Goal: Transaction & Acquisition: Purchase product/service

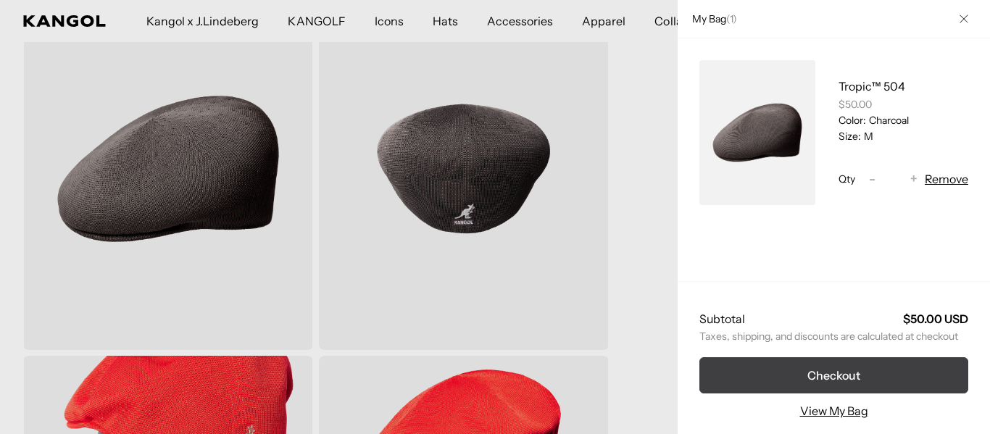
click at [824, 375] on button "Checkout" at bounding box center [834, 375] width 269 height 36
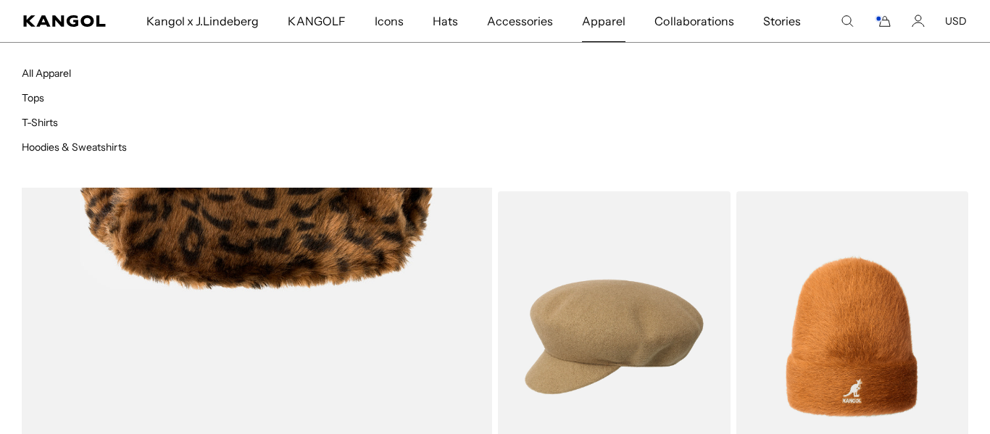
click at [614, 26] on span "Apparel" at bounding box center [604, 21] width 44 height 42
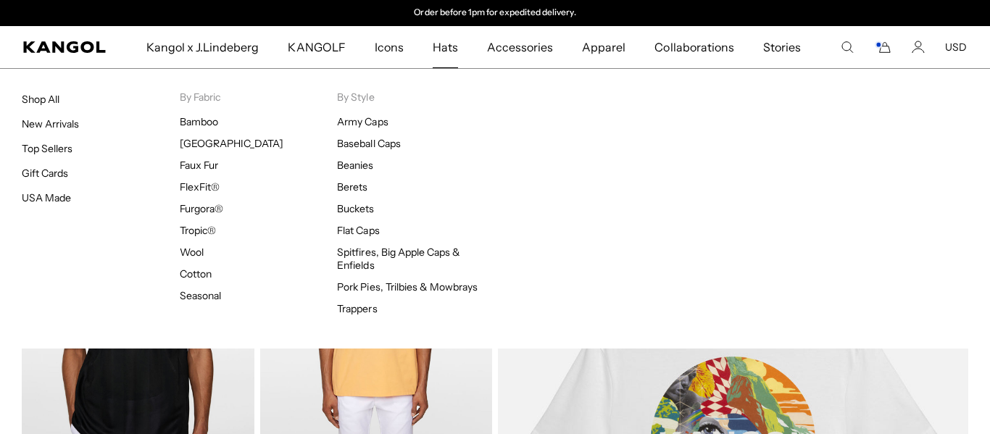
click at [452, 51] on span "Hats" at bounding box center [445, 47] width 25 height 42
